Goal: Communication & Community: Ask a question

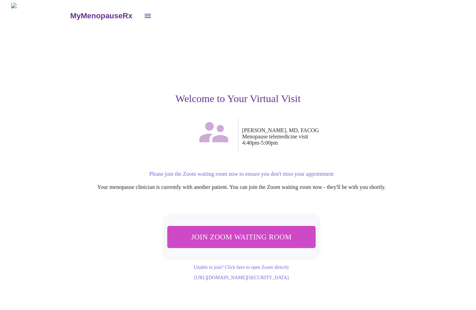
scroll to position [0, 0]
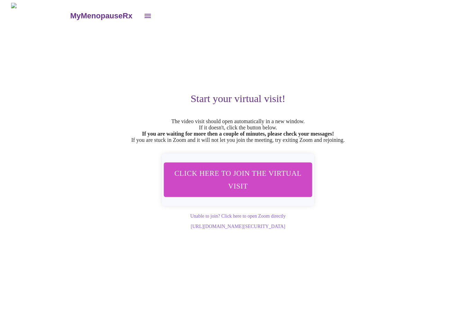
click at [78, 16] on h3 "MyMenopauseRx" at bounding box center [101, 15] width 62 height 9
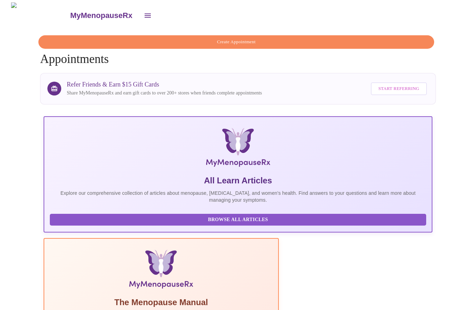
click at [260, 39] on span "Create Appointment" at bounding box center [236, 42] width 380 height 8
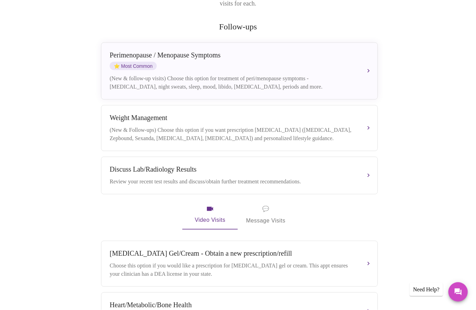
click at [352, 126] on div "(New & Follow-ups) Choose this option if you want prescription weight managemen…" at bounding box center [233, 134] width 246 height 17
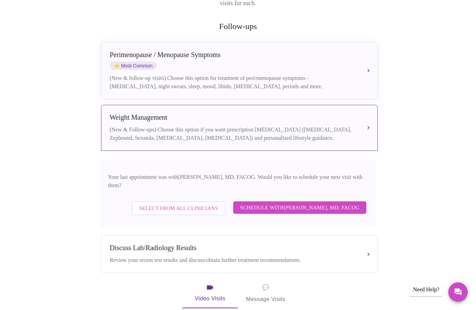
click at [278, 203] on span "Schedule with Dr. Heather Krantz, MD, FACOG" at bounding box center [299, 207] width 119 height 9
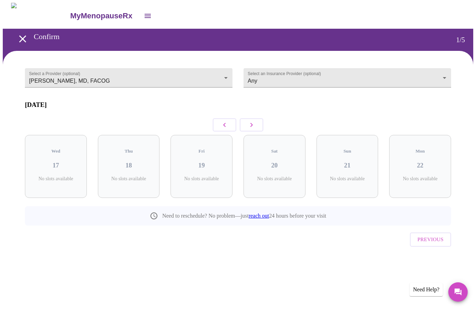
scroll to position [0, 0]
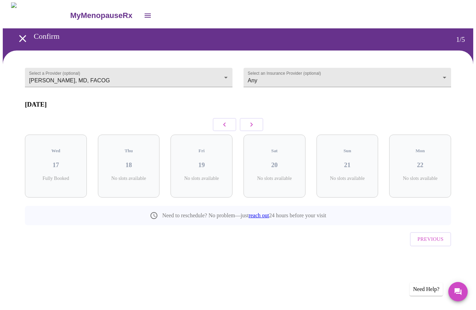
click at [259, 118] on button "button" at bounding box center [252, 124] width 24 height 13
click at [256, 121] on button "button" at bounding box center [252, 124] width 24 height 13
click at [283, 162] on h3 "01" at bounding box center [274, 166] width 51 height 8
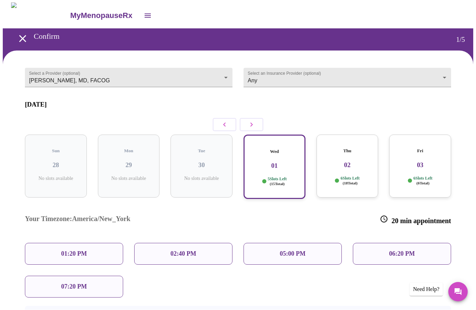
scroll to position [0, 0]
click at [168, 243] on div "02:40 PM" at bounding box center [183, 254] width 98 height 22
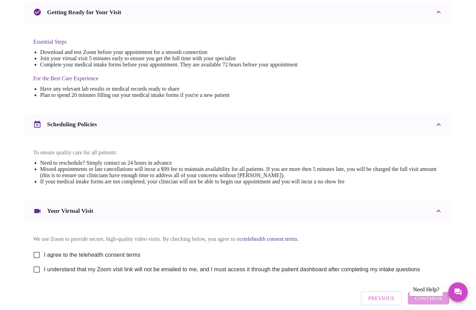
scroll to position [160, 0]
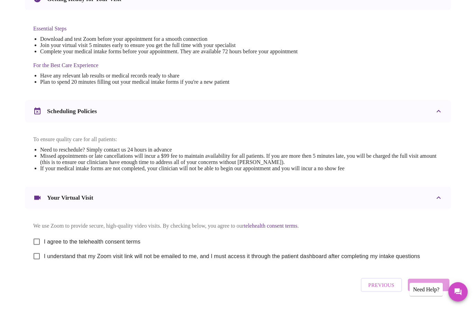
click at [36, 246] on input "I agree to the telehealth consent terms" at bounding box center [36, 242] width 15 height 15
checkbox input "true"
click at [39, 262] on input "I understand that my Zoom visit link will not be emailed to me, and I must acce…" at bounding box center [36, 256] width 15 height 15
checkbox input "true"
click at [433, 288] on div "Previous Continue" at bounding box center [405, 285] width 92 height 21
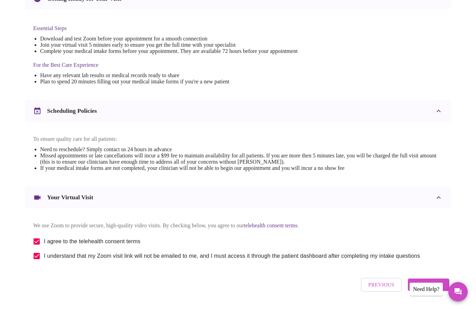
click at [442, 290] on span "Continue" at bounding box center [429, 285] width 28 height 9
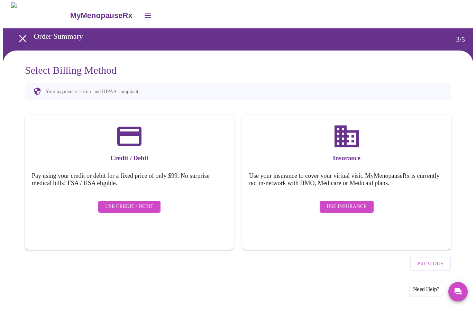
click at [355, 203] on span "Use Insurance" at bounding box center [347, 207] width 40 height 9
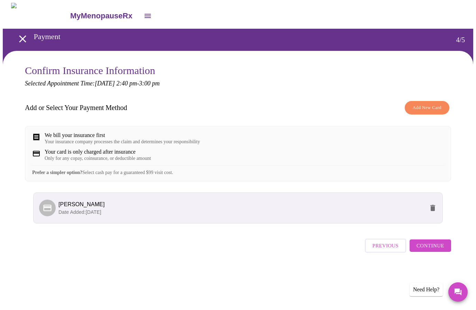
click at [441, 250] on span "Continue" at bounding box center [431, 245] width 28 height 9
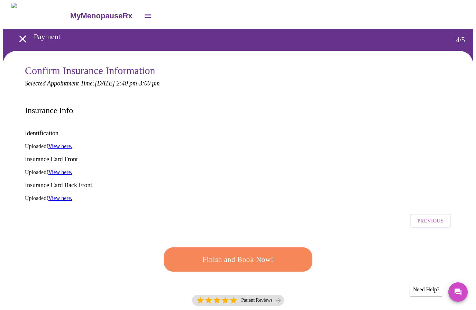
click at [273, 253] on span "Finish and Book Now!" at bounding box center [238, 259] width 133 height 13
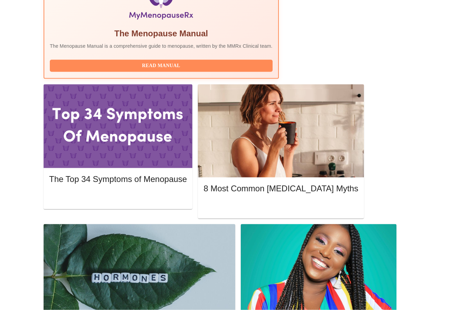
scroll to position [270, 0]
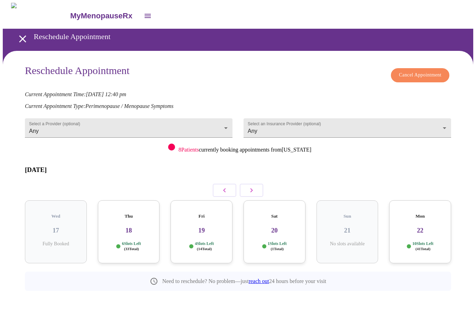
click at [281, 124] on body "MyMenopauseRx Reschedule Appointment Reschedule Appointment Cancel Appointment …" at bounding box center [238, 162] width 471 height 319
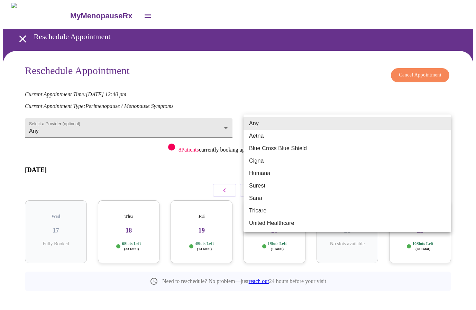
click at [283, 150] on li "Blue Cross Blue Shield" at bounding box center [348, 148] width 208 height 12
type input "Blue Cross Blue Shield"
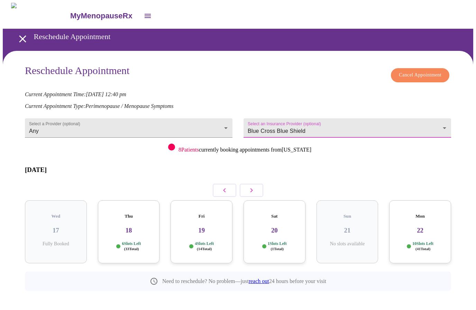
click at [207, 123] on body "MyMenopauseRx Reschedule Appointment Reschedule Appointment Cancel Appointment …" at bounding box center [238, 162] width 471 height 319
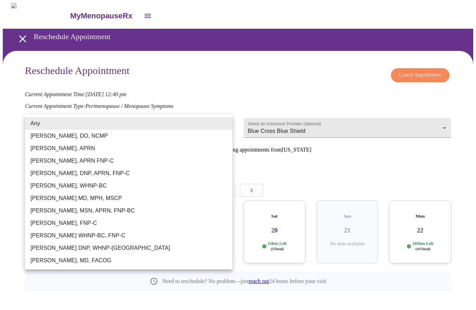
click at [99, 263] on li "[PERSON_NAME], MD, FACOG" at bounding box center [129, 260] width 208 height 12
type input "[PERSON_NAME], MD, FACOG"
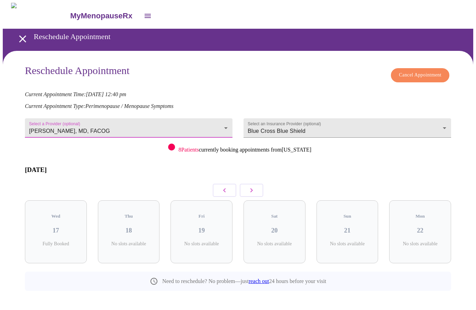
click at [256, 184] on button "button" at bounding box center [252, 190] width 24 height 13
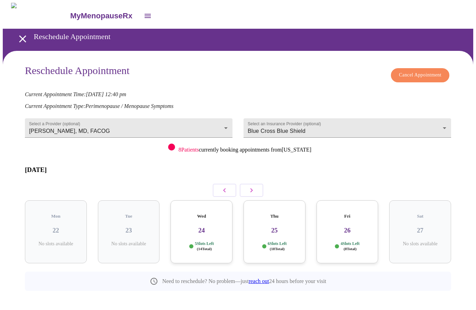
click at [252, 188] on icon "button" at bounding box center [252, 190] width 2 height 4
click at [259, 184] on button "button" at bounding box center [252, 190] width 24 height 13
click at [255, 186] on icon "button" at bounding box center [251, 190] width 8 height 8
click at [257, 184] on button "button" at bounding box center [252, 190] width 24 height 13
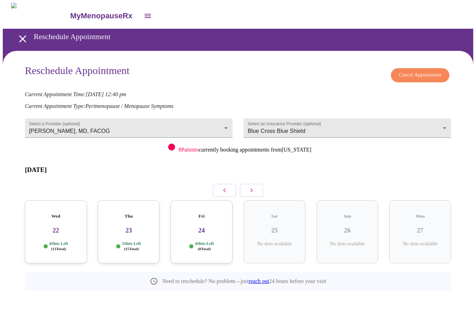
click at [257, 184] on button "button" at bounding box center [252, 190] width 24 height 13
click at [255, 184] on button "button" at bounding box center [252, 190] width 24 height 13
click at [223, 186] on icon "button" at bounding box center [224, 190] width 8 height 8
click at [277, 227] on h3 "31" at bounding box center [274, 231] width 51 height 8
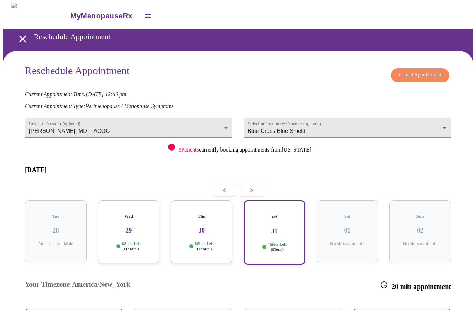
click at [208, 227] on h3 "30" at bounding box center [201, 231] width 51 height 8
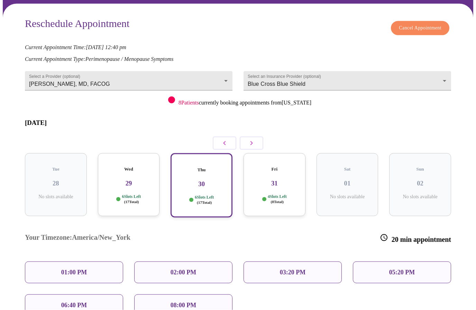
scroll to position [57, 0]
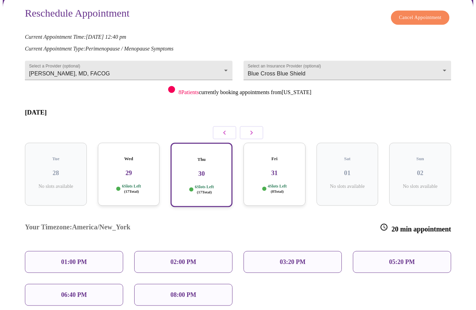
click at [276, 251] on div "03:20 PM" at bounding box center [293, 262] width 98 height 22
click at [292, 258] on p "03:20 PM" at bounding box center [293, 261] width 26 height 7
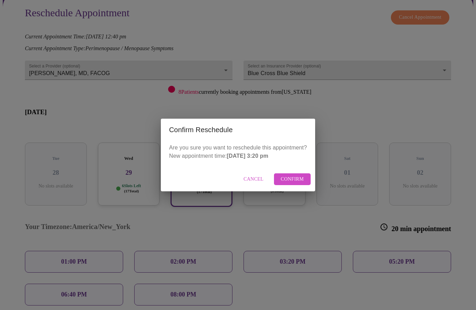
click at [300, 184] on span "Confirm" at bounding box center [292, 179] width 23 height 9
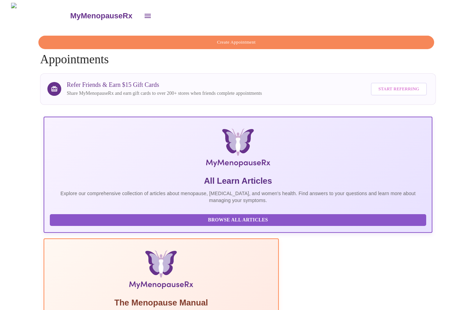
click at [145, 14] on icon "open drawer" at bounding box center [148, 16] width 6 height 4
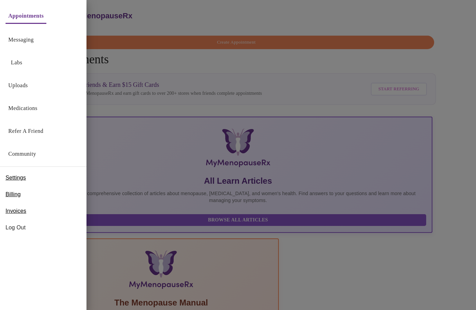
click at [17, 37] on link "Messaging" at bounding box center [20, 40] width 25 height 10
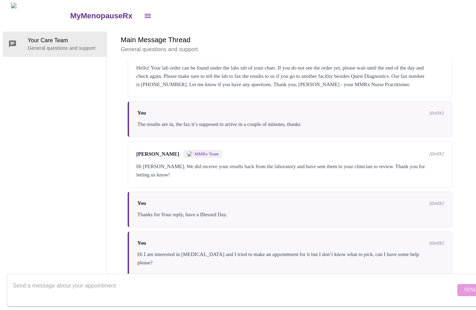
scroll to position [1328, 0]
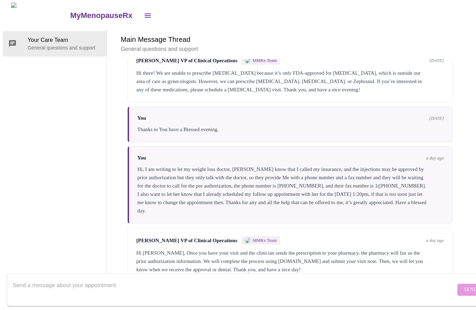
click at [239, 280] on textarea "Send a message about your appointment" at bounding box center [234, 290] width 443 height 22
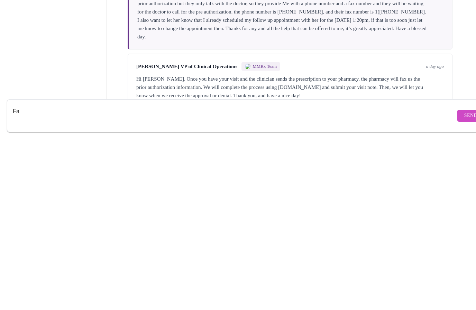
type textarea "F"
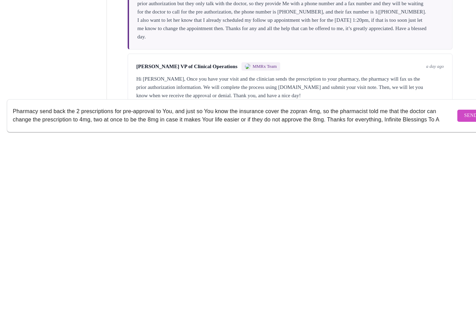
scroll to position [4, 0]
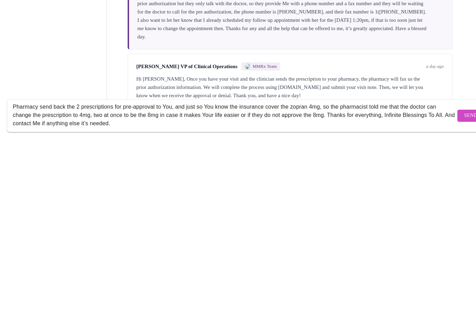
click at [302, 279] on textarea "Pharmacy send back the 2 prescriptions for pre-approval to You, and just so You…" at bounding box center [234, 290] width 443 height 22
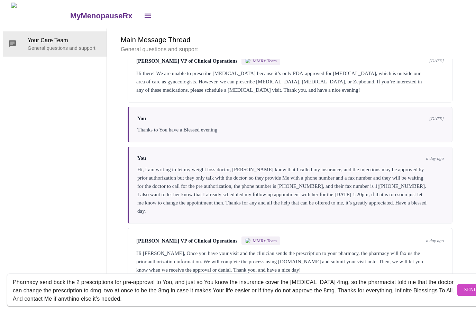
click at [322, 280] on textarea "Pharmacy send back the 2 prescriptions for pre-approval to You, and just so You…" at bounding box center [234, 290] width 443 height 22
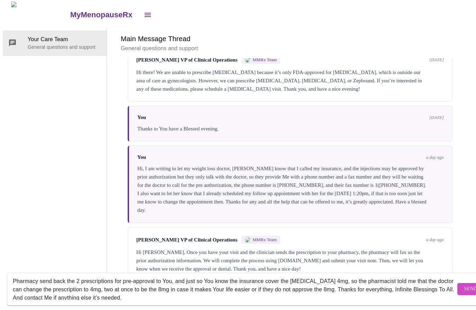
click at [297, 279] on textarea "Pharmacy send back the 2 prescriptions for pre-approval to You, and just so You…" at bounding box center [234, 290] width 443 height 22
click at [433, 34] on h6 "Main Message Thread" at bounding box center [290, 39] width 339 height 11
click at [304, 277] on div "Pharmacy send back the 2 prescriptions for pre-approval to You, and just so You…" at bounding box center [234, 290] width 443 height 27
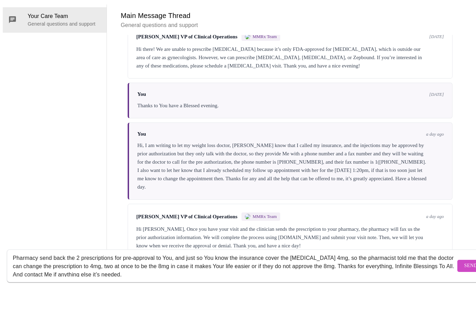
click at [317, 277] on div "Pharmacy send back the 2 prescriptions for pre-approval to You, and just so You…" at bounding box center [234, 290] width 443 height 27
click at [322, 279] on textarea "Pharmacy send back the 2 prescriptions for pre-approval to You, and just so You…" at bounding box center [234, 290] width 443 height 22
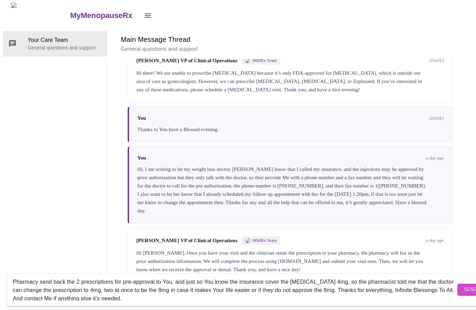
click at [79, 279] on textarea "Pharmacy send back the 2 prescriptions for pre-approval to You, and just so You…" at bounding box center [234, 290] width 443 height 22
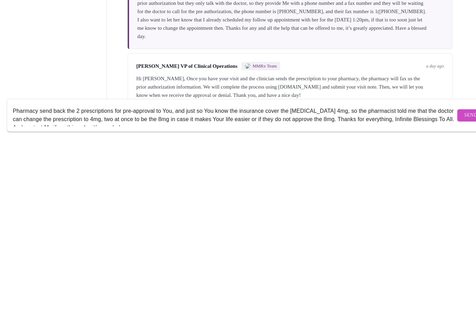
scroll to position [0, 0]
click at [158, 279] on textarea "Pharmacy send back the 2 prescriptions for pre-approval to You, and just so You…" at bounding box center [234, 290] width 443 height 22
click at [183, 279] on textarea "Pharmacy send back the 2 prescriptions for pre-approval back to You, and just s…" at bounding box center [234, 290] width 443 height 22
click at [130, 279] on textarea "Pharmacy send back the 2 prescriptions for pre-approval back to You already, an…" at bounding box center [234, 290] width 443 height 22
click at [323, 279] on textarea "Pharmacy send back the 2 prescriptions for pre-approval back to You already, an…" at bounding box center [234, 290] width 443 height 22
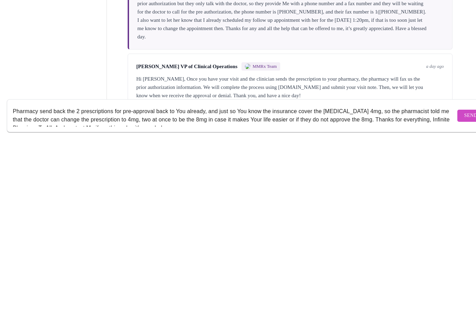
click at [361, 279] on textarea "Pharmacy send back the 2 prescriptions for pre-approval back to You already, an…" at bounding box center [234, 290] width 443 height 22
click at [301, 279] on textarea "Pharmacy send back the 2 prescriptions for pre-approval back to You already, an…" at bounding box center [234, 290] width 443 height 22
click at [129, 279] on textarea "Pharmacy send back the 2 prescriptions for pre-approval back to You already, an…" at bounding box center [234, 290] width 443 height 22
click at [128, 279] on textarea "Pharmacy send back the 2 prescriptions for pre-approval back to You already, an…" at bounding box center [234, 290] width 443 height 22
paste textarea "[MEDICAL_DATA] 4mg"
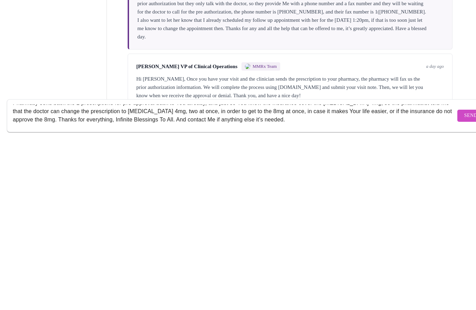
scroll to position [8, 0]
click at [44, 279] on textarea "Pharmacy send back the 2 prescriptions for pre-approval back to You already, an…" at bounding box center [234, 290] width 443 height 22
paste textarea "[MEDICAL_DATA] 4mg"
type textarea "Pharmacy send back the 2 prescriptions for pre-approval back to You already, an…"
click at [464, 286] on span "Send" at bounding box center [470, 290] width 13 height 9
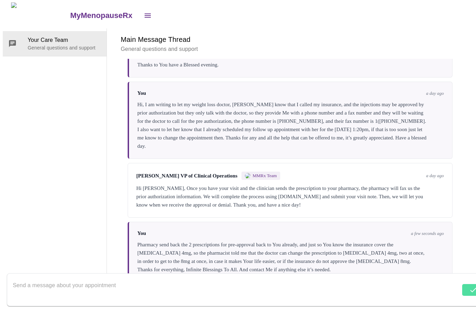
scroll to position [1394, 0]
